Goal: Transaction & Acquisition: Purchase product/service

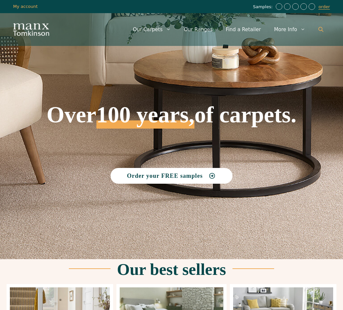
click at [323, 29] on link "Open Search Bar" at bounding box center [321, 30] width 18 height 20
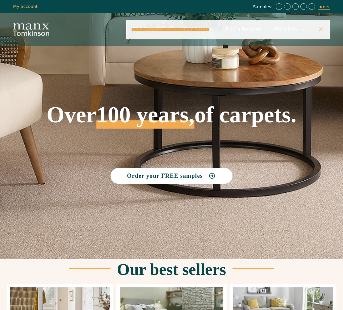
type input "**********"
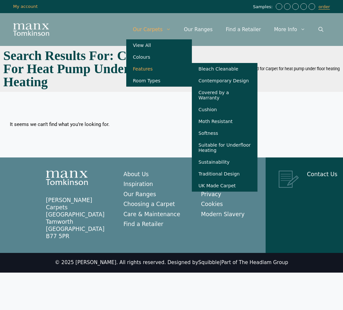
click at [149, 72] on link "Features" at bounding box center [159, 69] width 66 height 12
click at [218, 151] on link "Suitable for Underfloor Heating" at bounding box center [225, 147] width 66 height 17
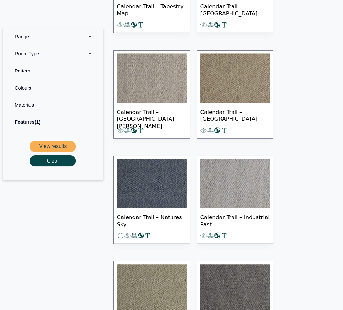
scroll to position [368, 0]
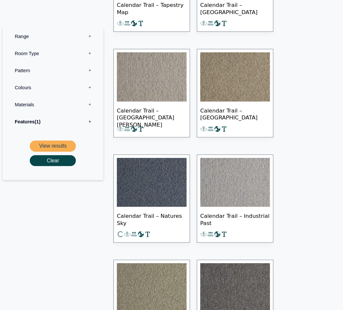
click at [149, 76] on img at bounding box center [146, 74] width 67 height 47
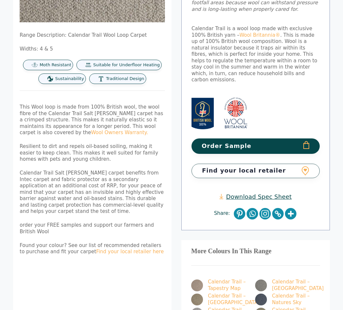
scroll to position [199, 0]
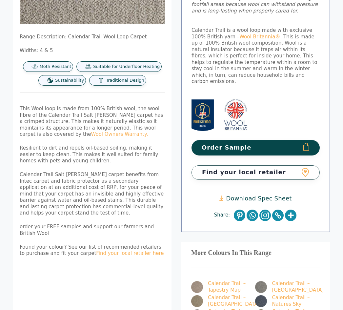
click at [151, 63] on div "Suitable for Underfloor Heating" at bounding box center [118, 66] width 85 height 10
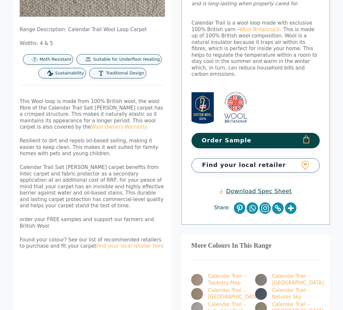
scroll to position [206, 0]
click at [266, 187] on link "Download Spec Sheet" at bounding box center [255, 191] width 72 height 8
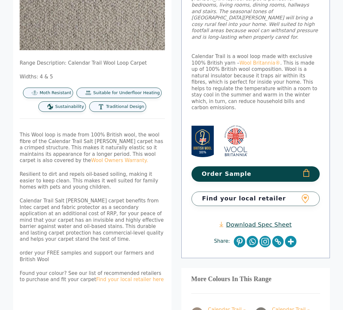
scroll to position [173, 0]
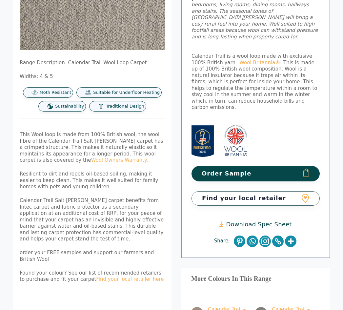
click at [308, 166] on button "Order Sample" at bounding box center [256, 173] width 128 height 15
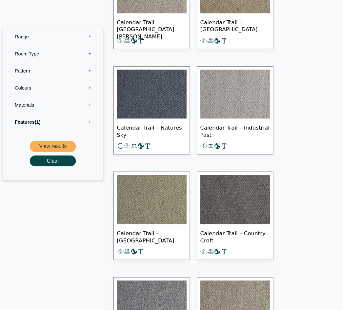
scroll to position [455, 0]
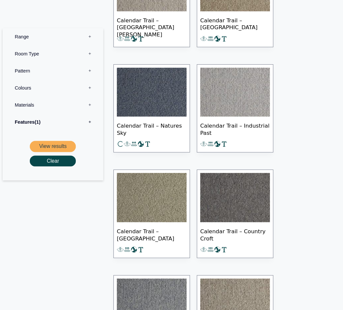
click at [224, 98] on img at bounding box center [226, 89] width 67 height 47
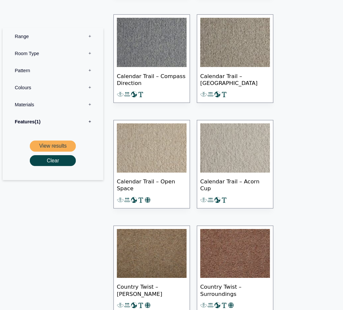
scroll to position [706, 0]
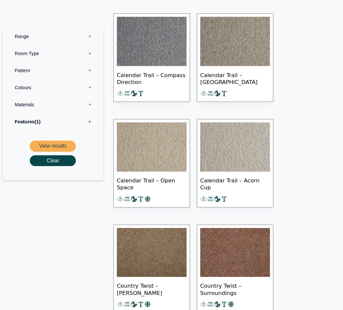
click at [225, 142] on img at bounding box center [226, 142] width 67 height 47
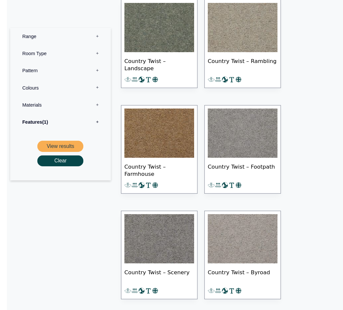
scroll to position [1023, 0]
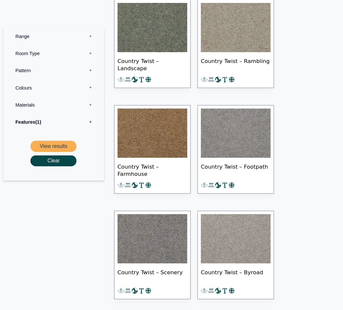
click at [230, 233] on img at bounding box center [226, 230] width 67 height 47
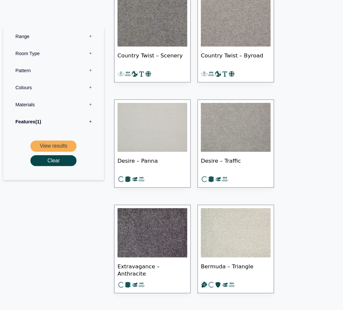
scroll to position [1231, 0]
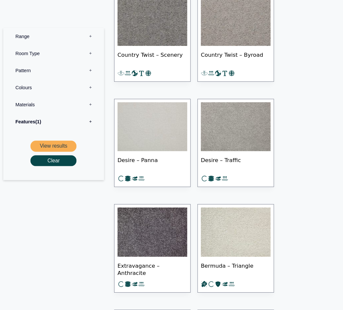
click at [224, 128] on img at bounding box center [226, 122] width 67 height 47
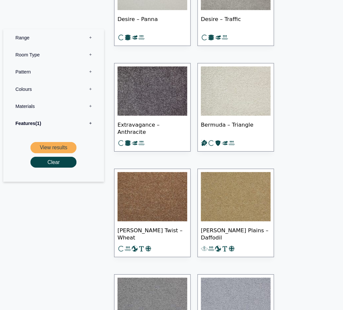
scroll to position [1368, 0]
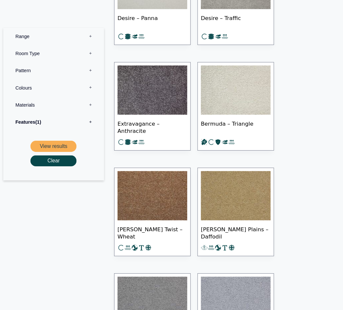
click at [228, 90] on img at bounding box center [226, 87] width 67 height 47
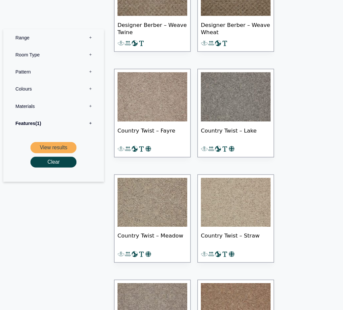
scroll to position [5514, 0]
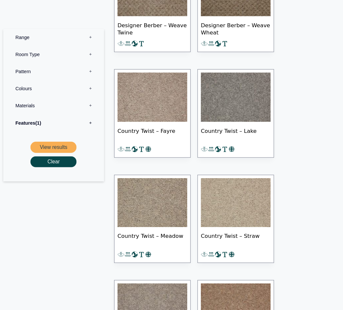
click at [156, 95] on img at bounding box center [146, 93] width 67 height 47
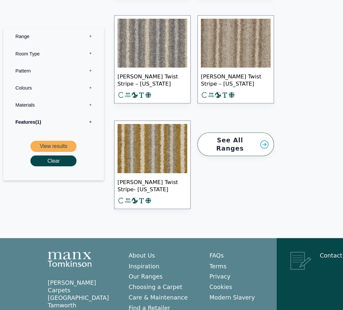
scroll to position [8224, 0]
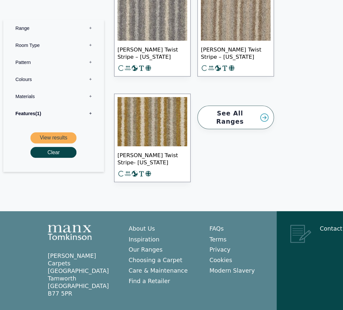
click at [229, 108] on link "See All Ranges" at bounding box center [226, 113] width 73 height 23
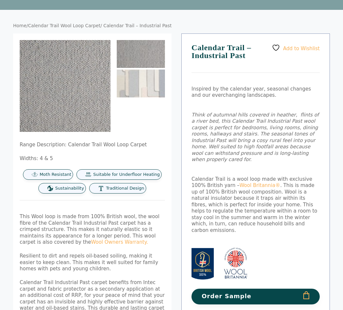
scroll to position [48, 0]
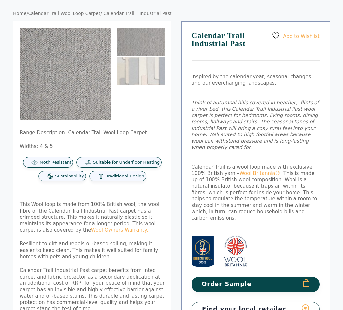
click at [240, 276] on button "Order Sample" at bounding box center [256, 283] width 128 height 15
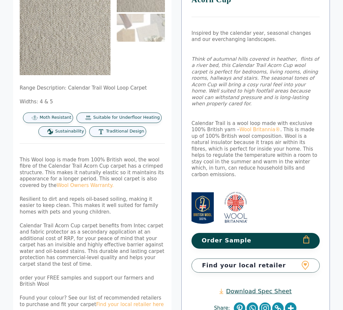
scroll to position [93, 0]
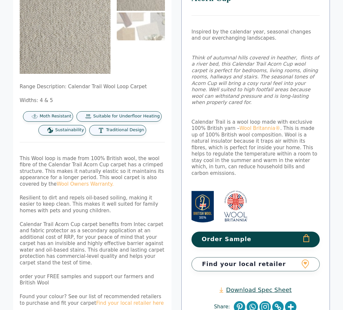
click at [227, 232] on button "Order Sample" at bounding box center [256, 239] width 128 height 15
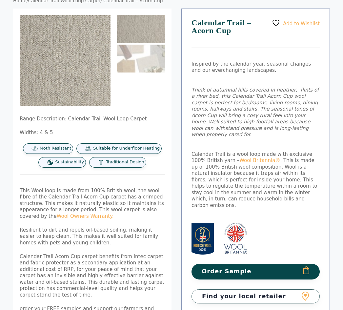
scroll to position [0, 0]
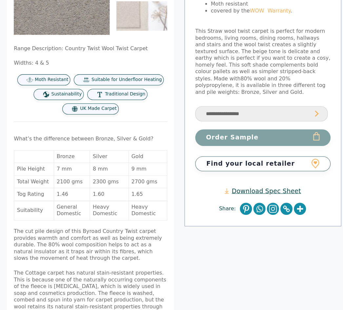
scroll to position [129, 0]
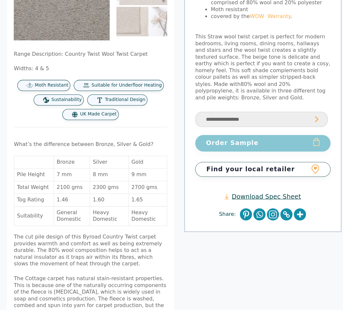
click at [230, 128] on button "Order Sample" at bounding box center [256, 135] width 128 height 15
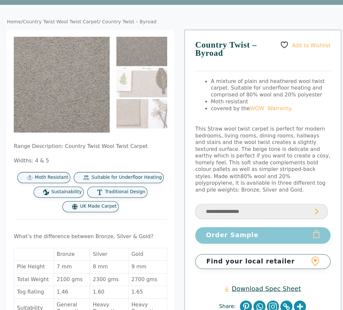
scroll to position [41, 0]
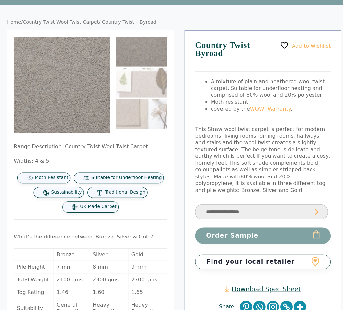
click at [297, 194] on select "**********" at bounding box center [255, 201] width 126 height 15
select select "**********"
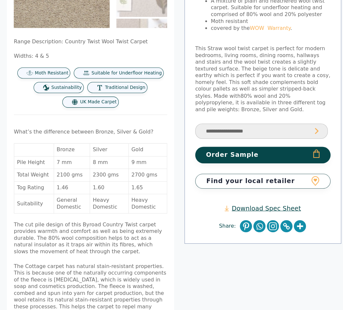
scroll to position [113, 0]
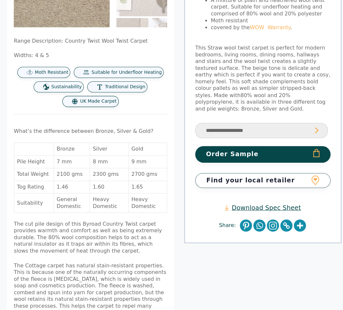
click at [234, 143] on button "Order Sample" at bounding box center [256, 150] width 128 height 15
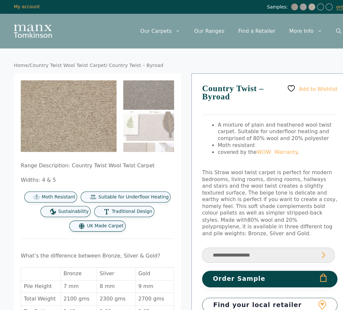
scroll to position [1, 0]
